Goal: Obtain resource: Download file/media

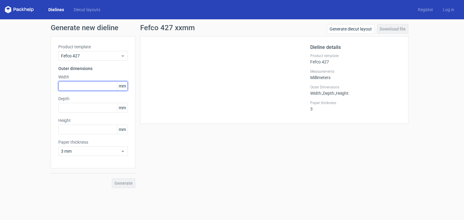
click at [95, 86] on input "text" at bounding box center [92, 86] width 69 height 10
type input "240"
type input "190"
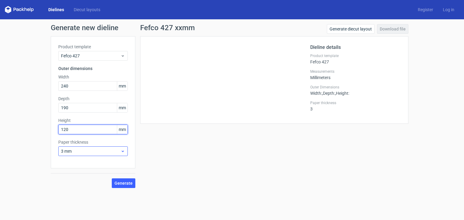
type input "120"
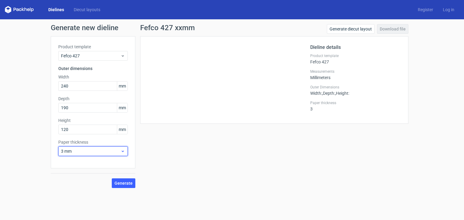
click at [103, 151] on span "3 mm" at bounding box center [91, 151] width 60 height 6
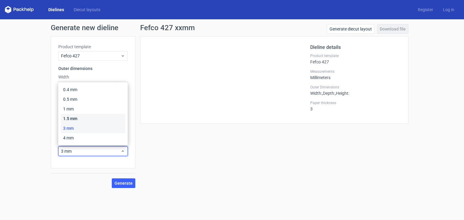
click at [90, 120] on div "1.5 mm" at bounding box center [93, 119] width 65 height 10
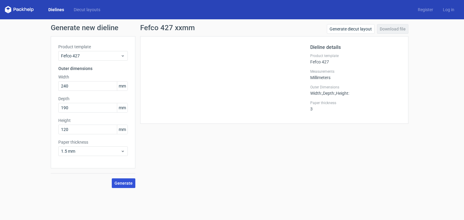
click at [122, 180] on button "Generate" at bounding box center [124, 184] width 24 height 10
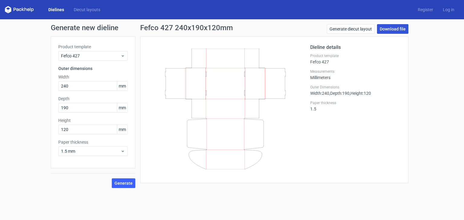
click at [394, 27] on link "Download file" at bounding box center [392, 29] width 31 height 10
